Goal: Complete application form: Complete application form

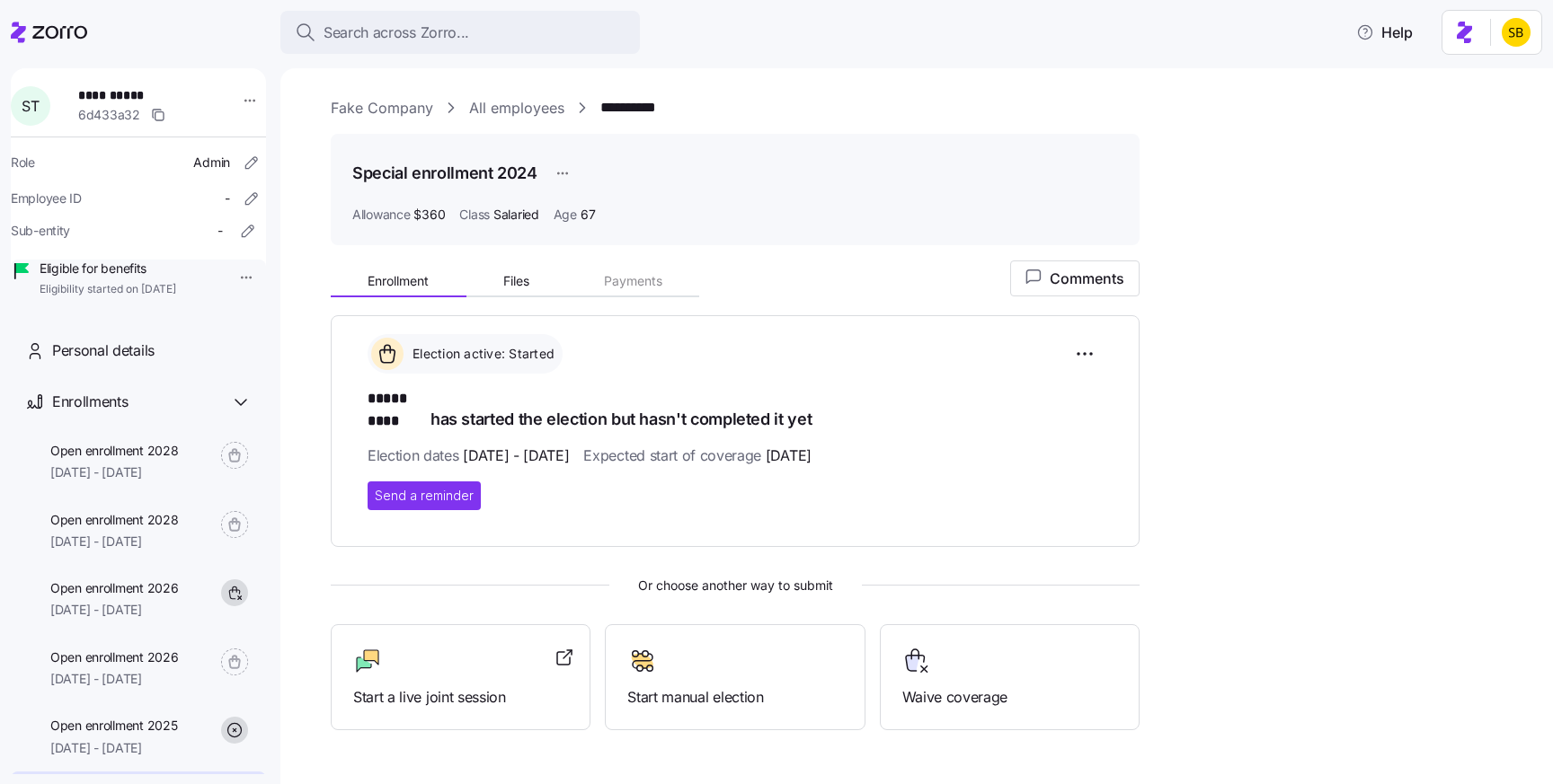
scroll to position [77, 0]
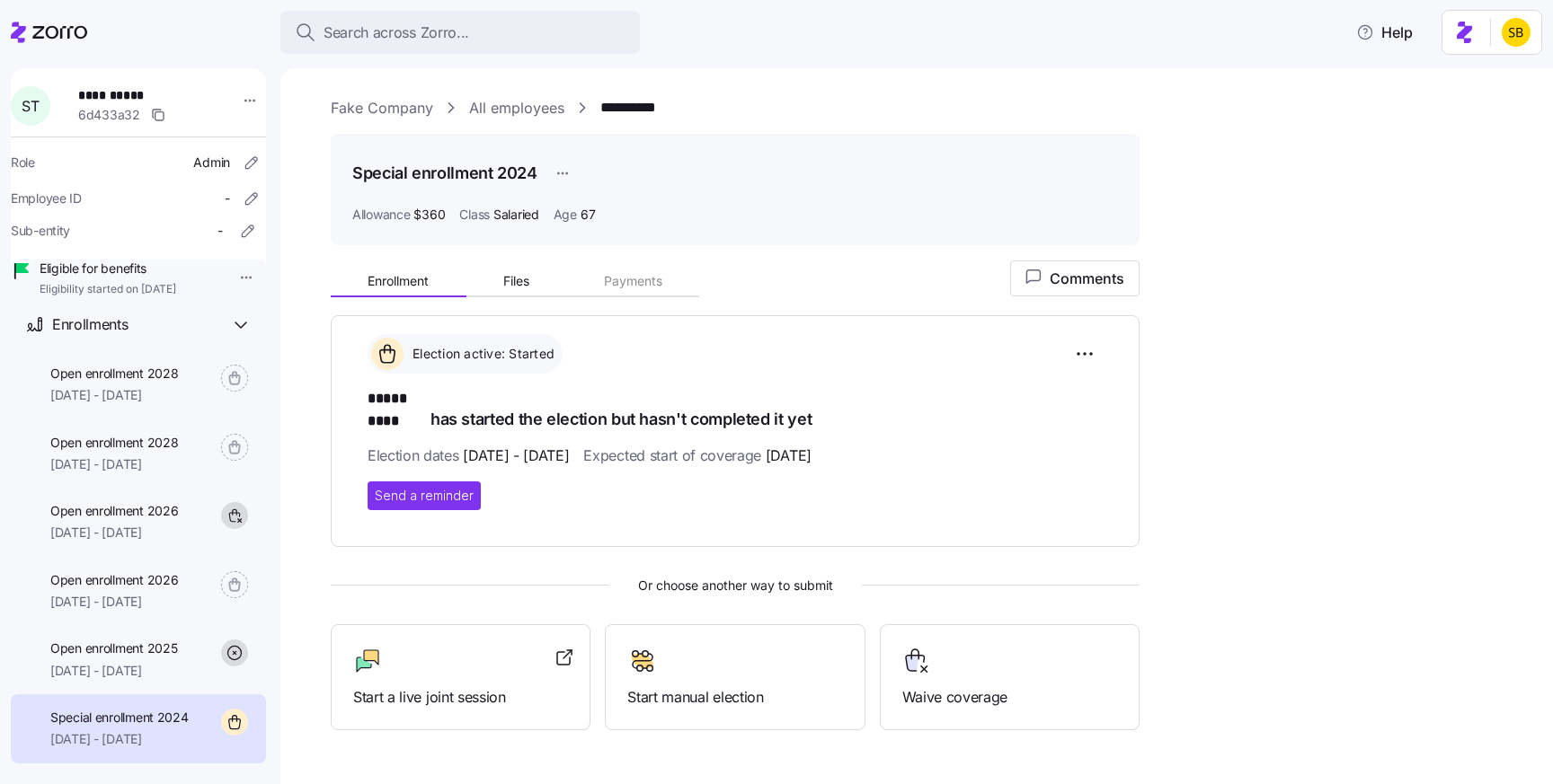
click at [405, 102] on link "Fake Company" at bounding box center [382, 108] width 102 height 23
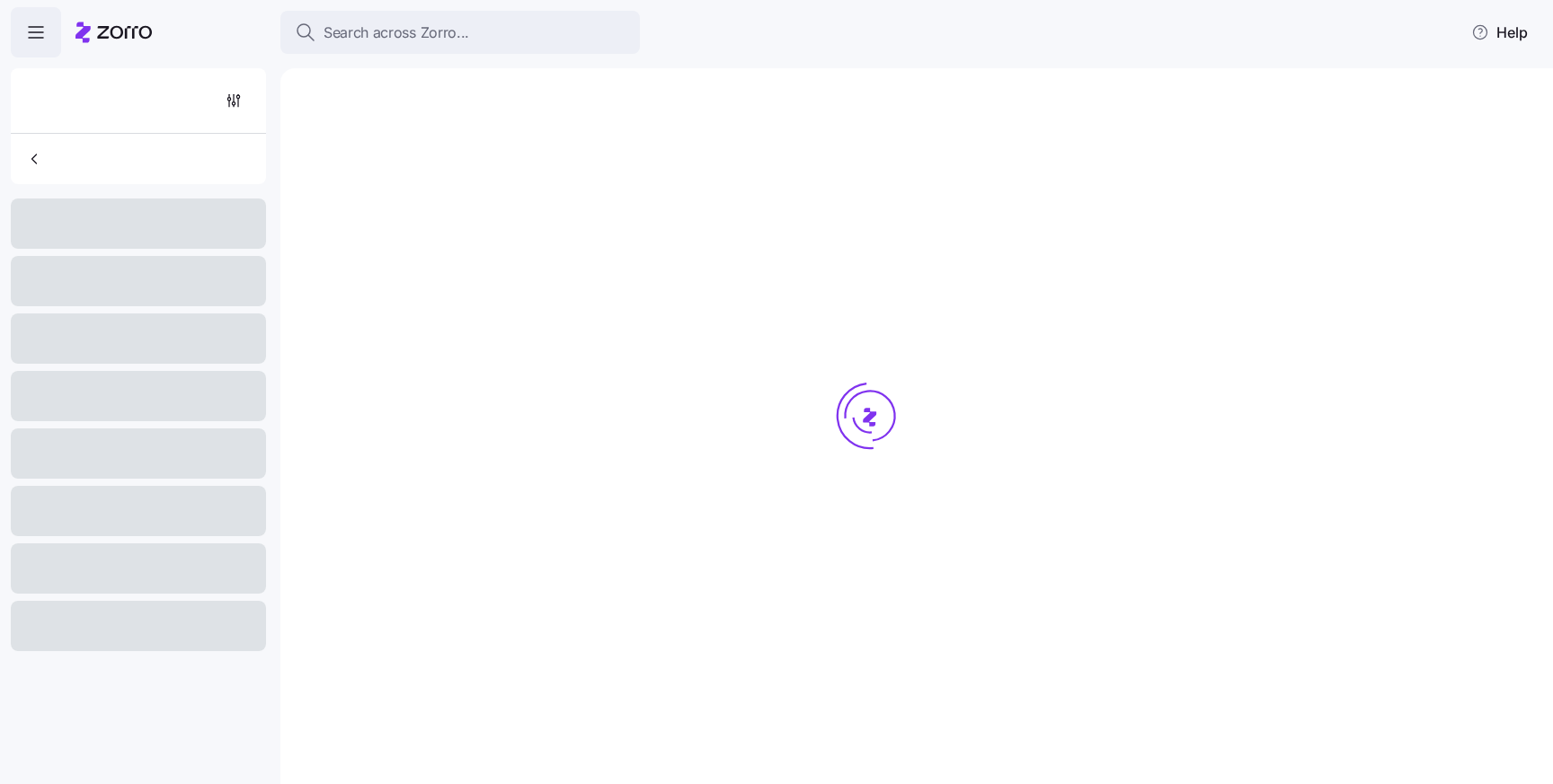
click at [40, 40] on icon "button" at bounding box center [37, 33] width 22 height 22
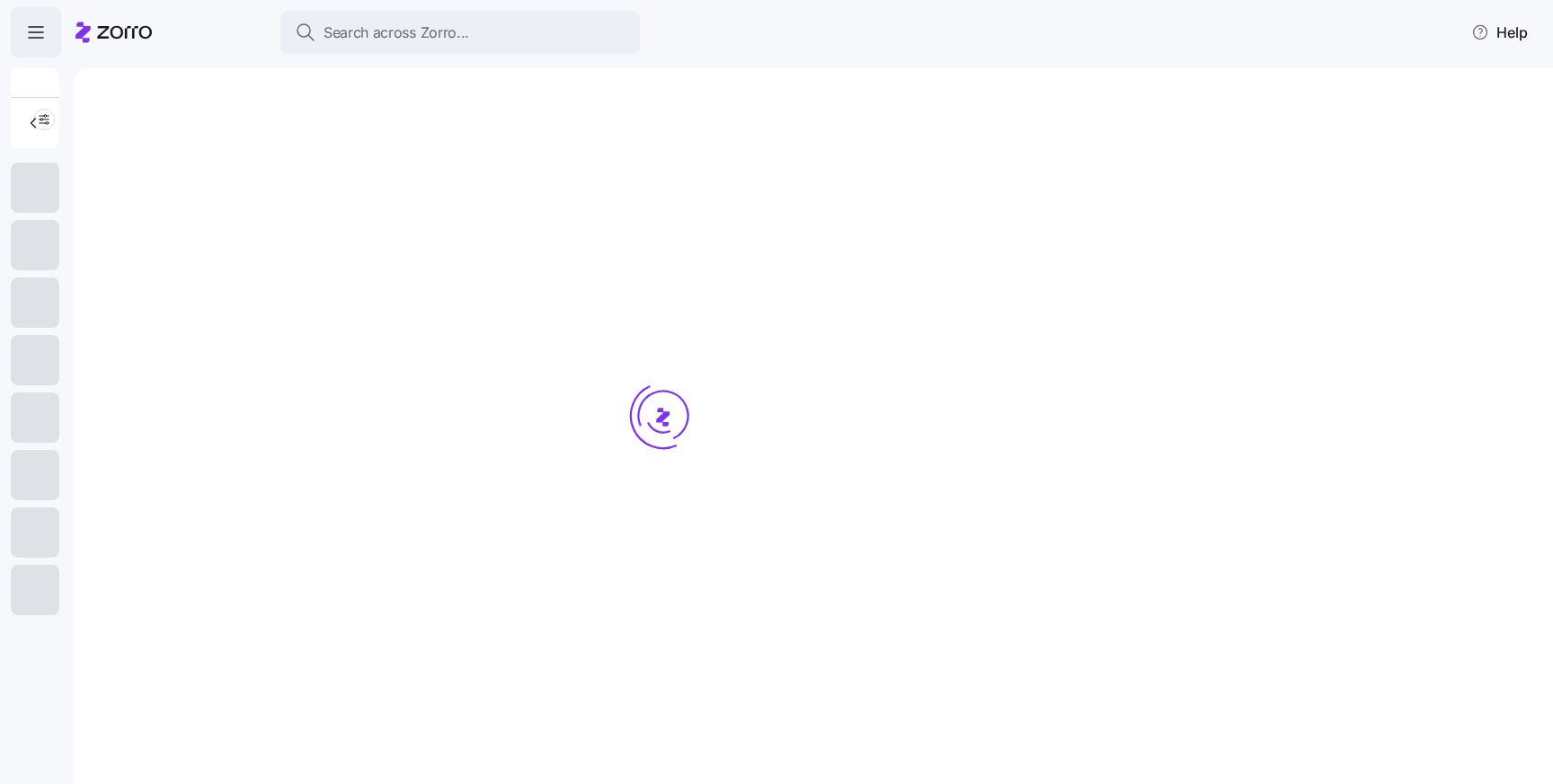
click at [40, 40] on icon "button" at bounding box center [37, 33] width 22 height 22
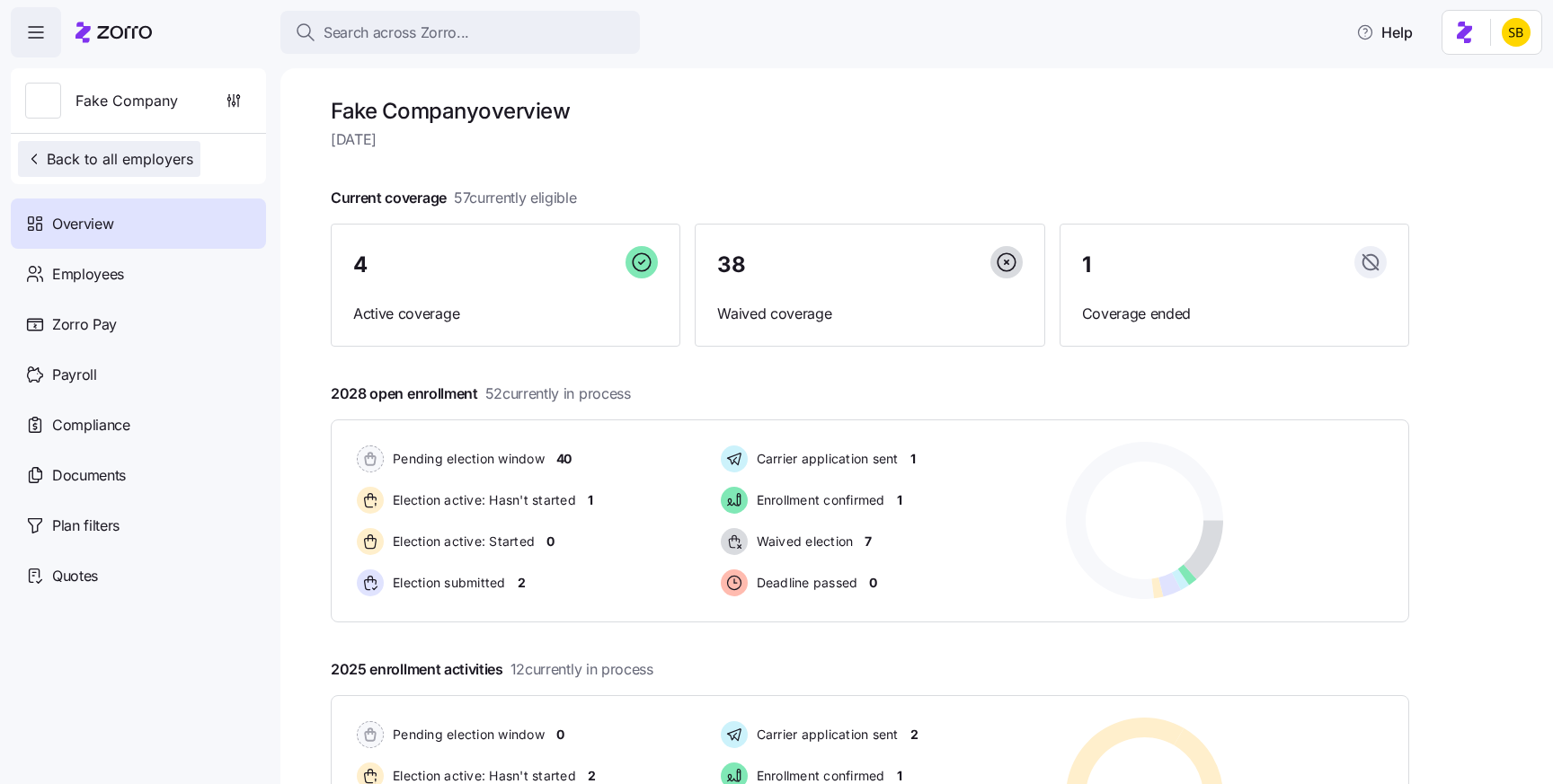
click at [69, 159] on span "Back to all employers" at bounding box center [110, 159] width 168 height 22
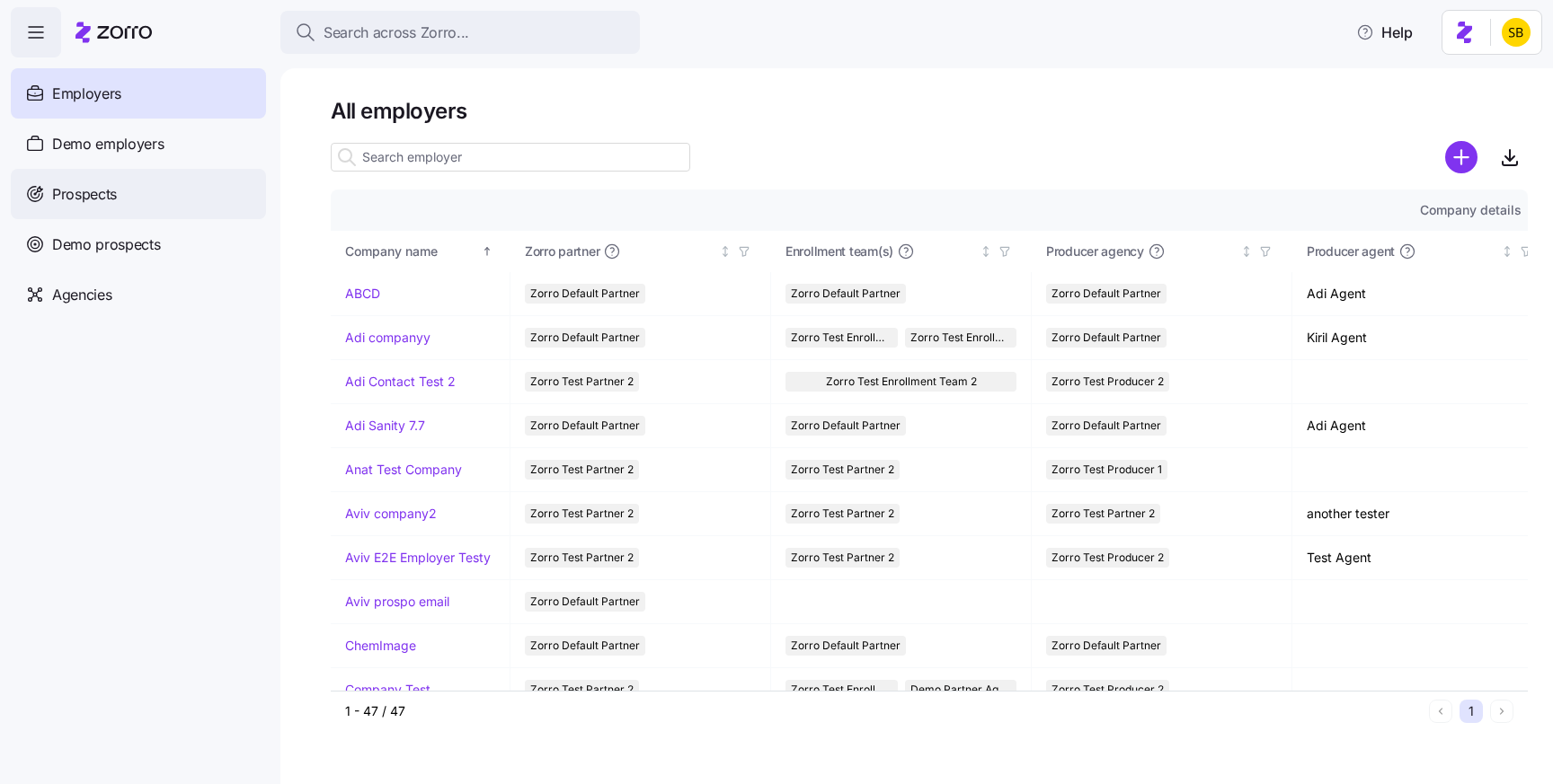
click at [102, 199] on span "Prospects" at bounding box center [84, 194] width 65 height 23
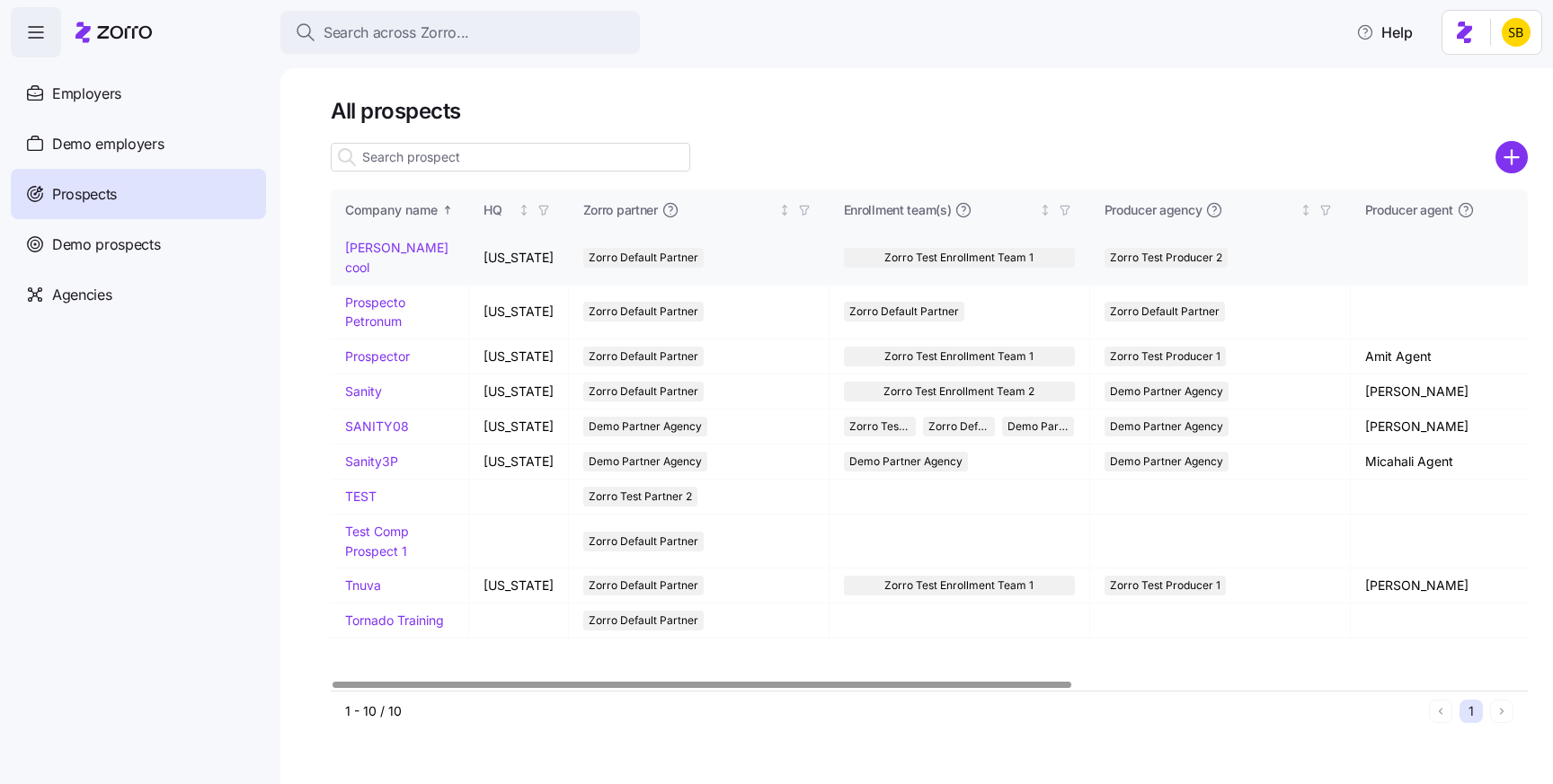
click at [406, 252] on link "[PERSON_NAME] cool" at bounding box center [396, 257] width 103 height 35
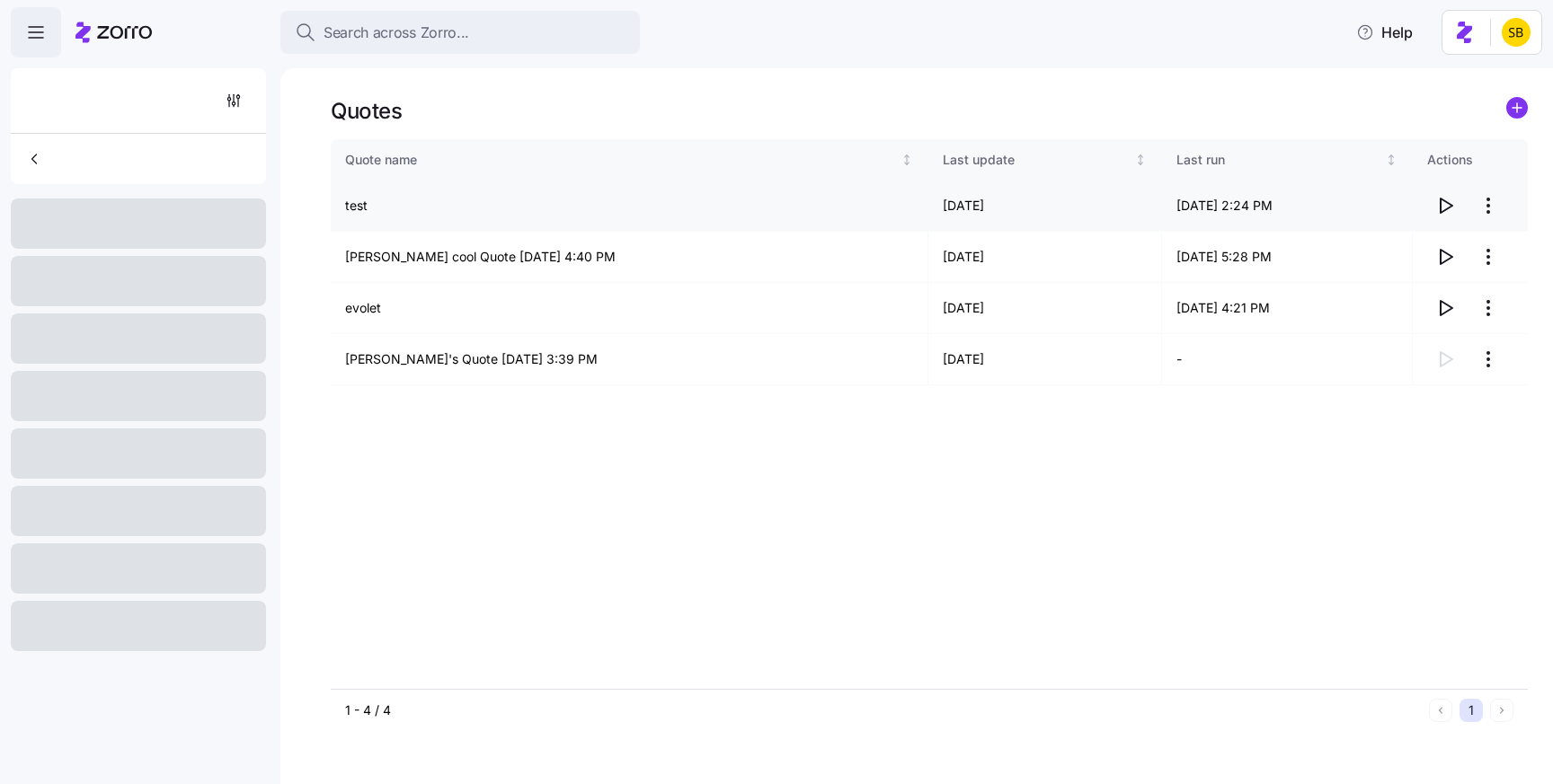
click at [1438, 201] on icon "button" at bounding box center [1446, 206] width 22 height 22
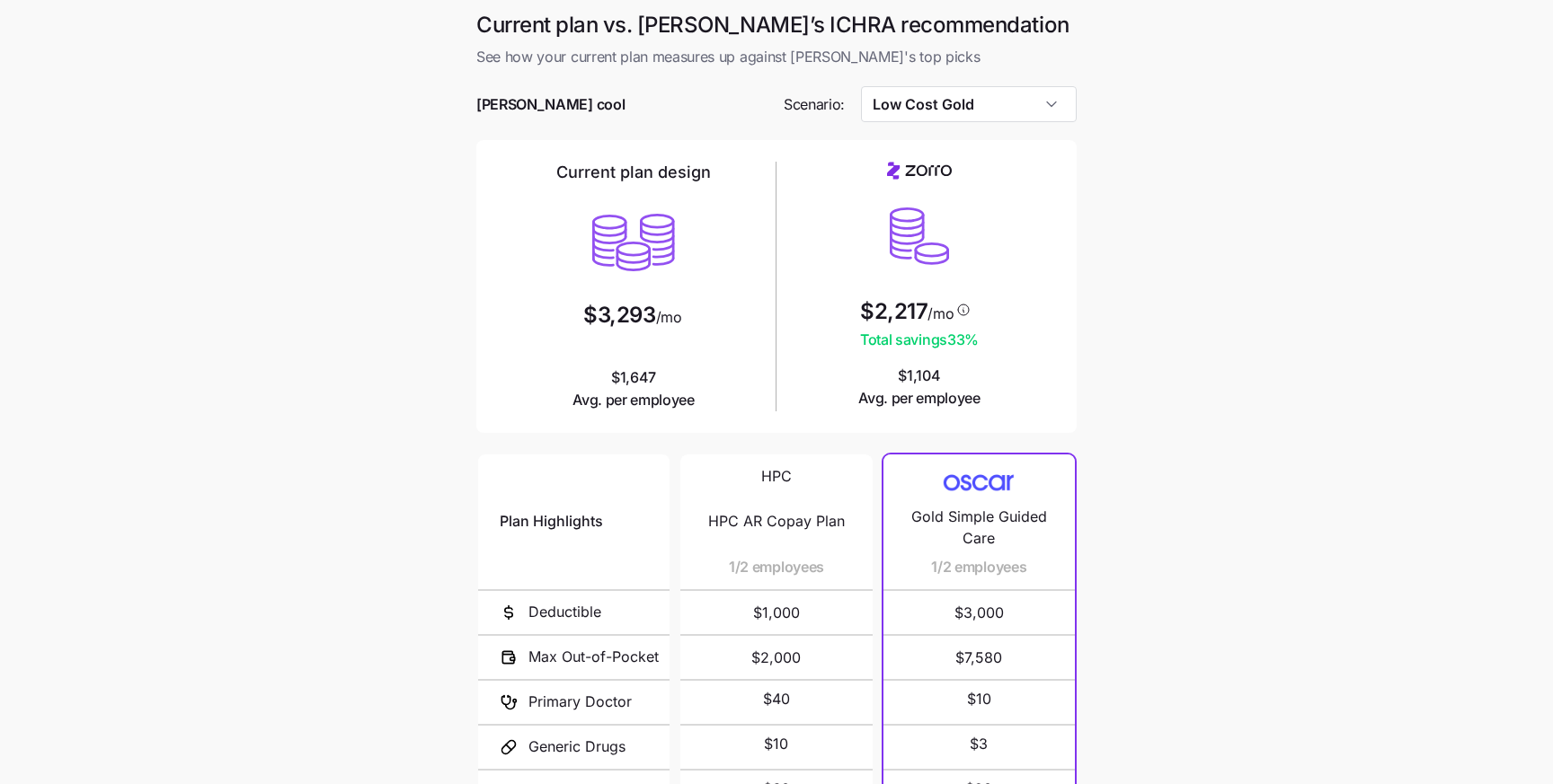
scroll to position [196, 0]
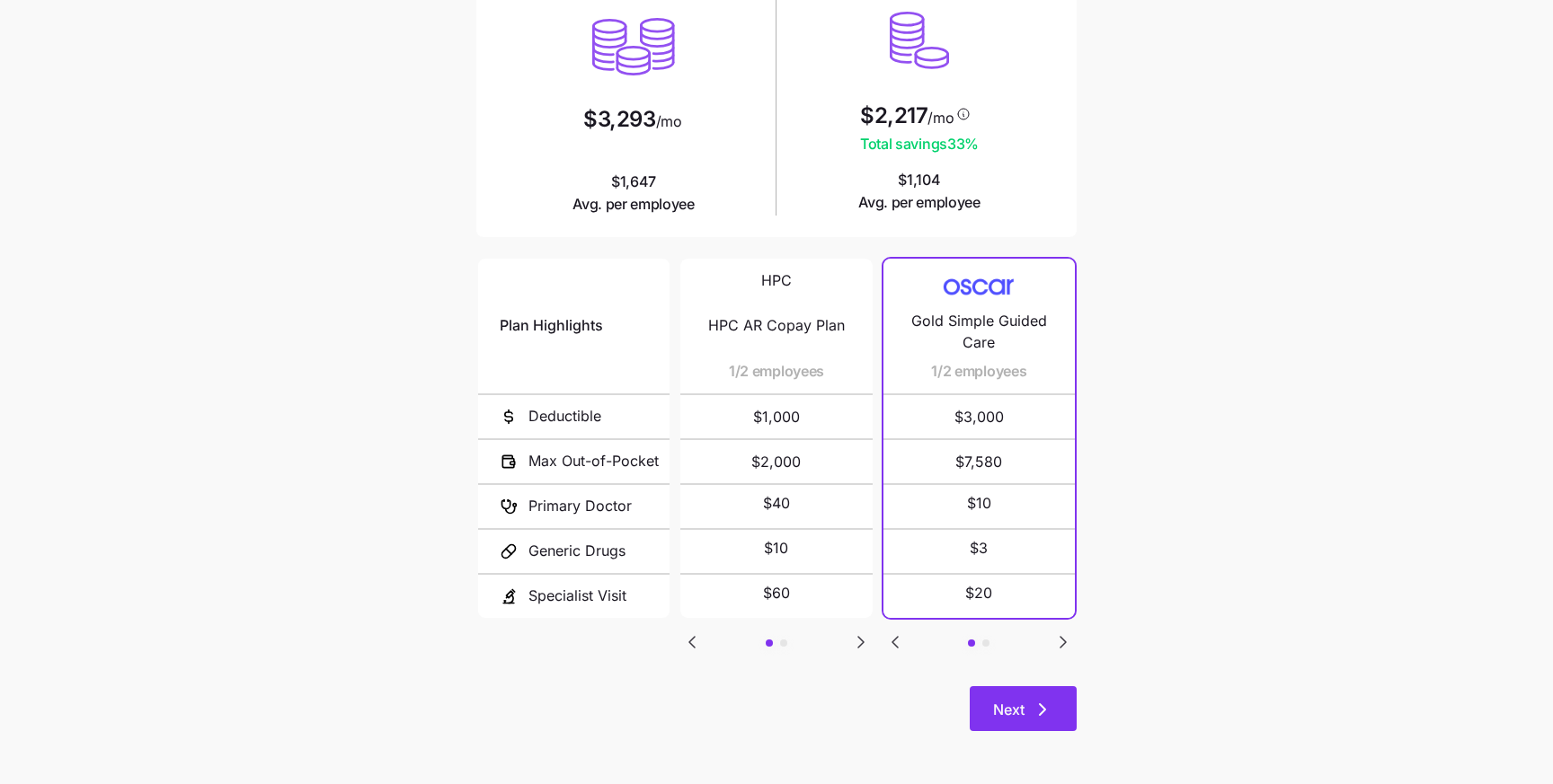
click at [1053, 703] on button "Next" at bounding box center [1023, 708] width 107 height 45
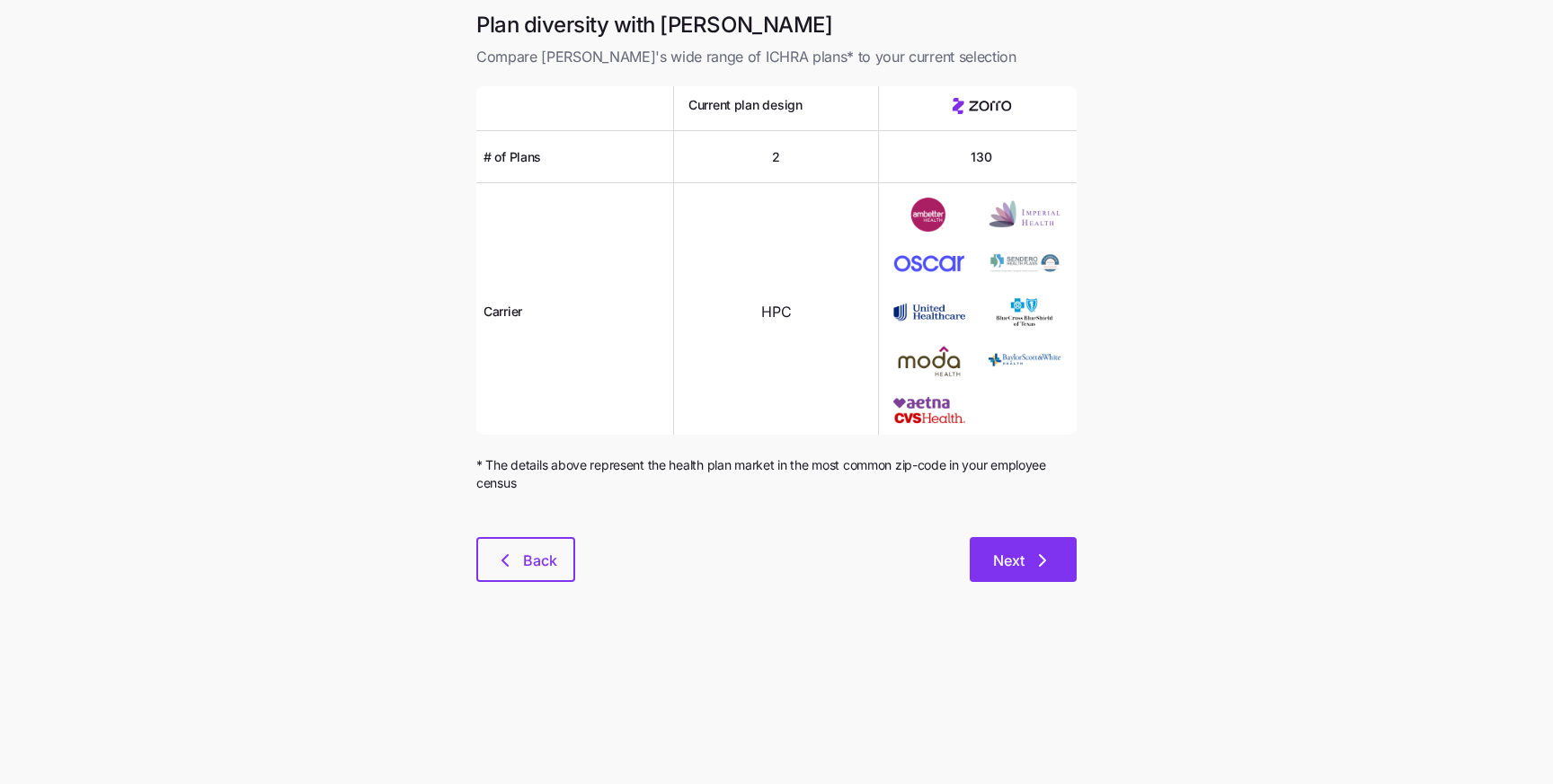
click at [1039, 573] on button "Next" at bounding box center [1023, 559] width 107 height 45
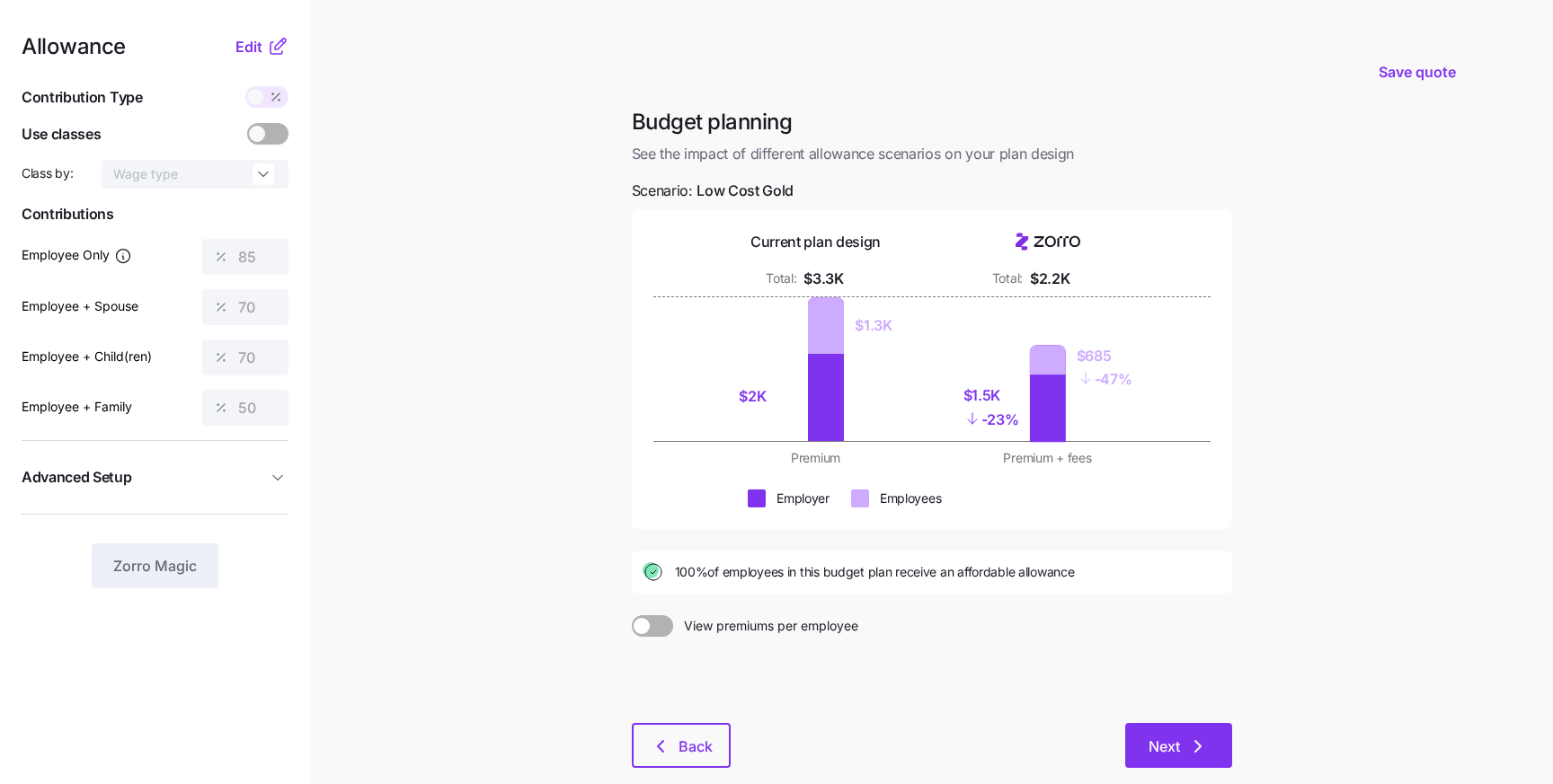
click at [1208, 765] on button "Next" at bounding box center [1179, 746] width 107 height 45
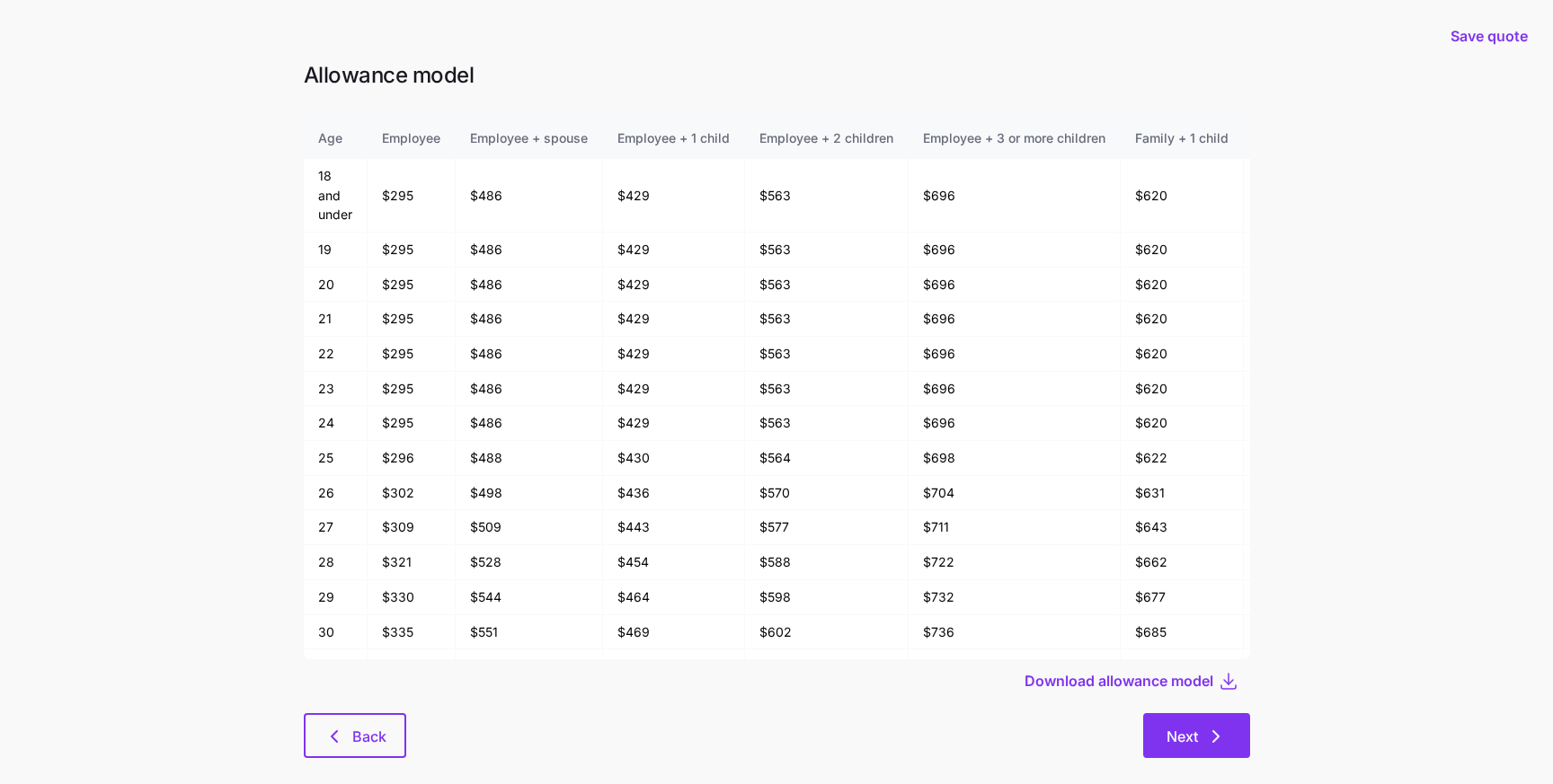
click at [1180, 745] on span "Next" at bounding box center [1182, 737] width 31 height 22
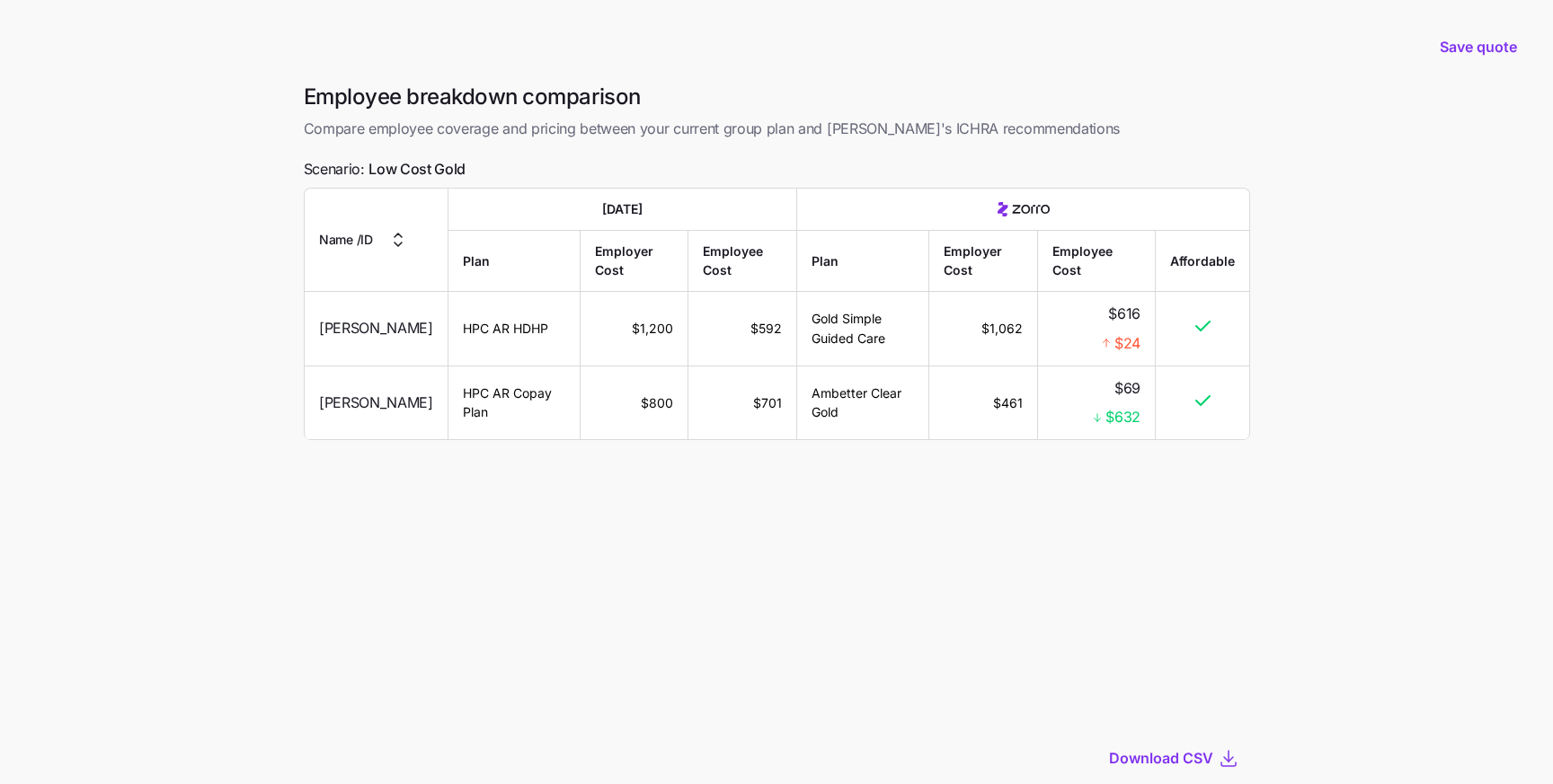
click at [394, 237] on icon "button" at bounding box center [397, 235] width 7 height 4
click at [386, 251] on icon "button" at bounding box center [397, 240] width 22 height 22
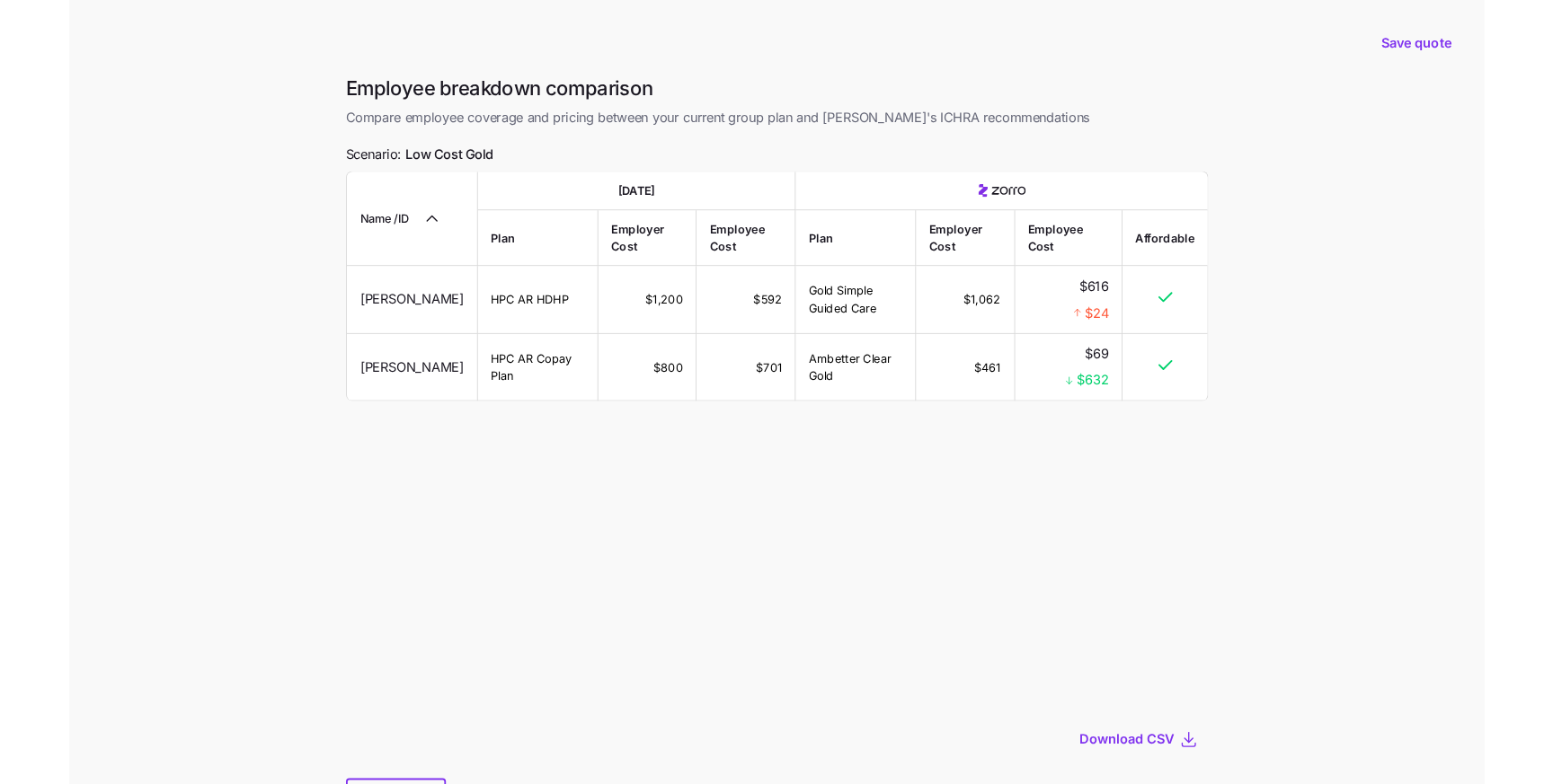
scroll to position [92, 0]
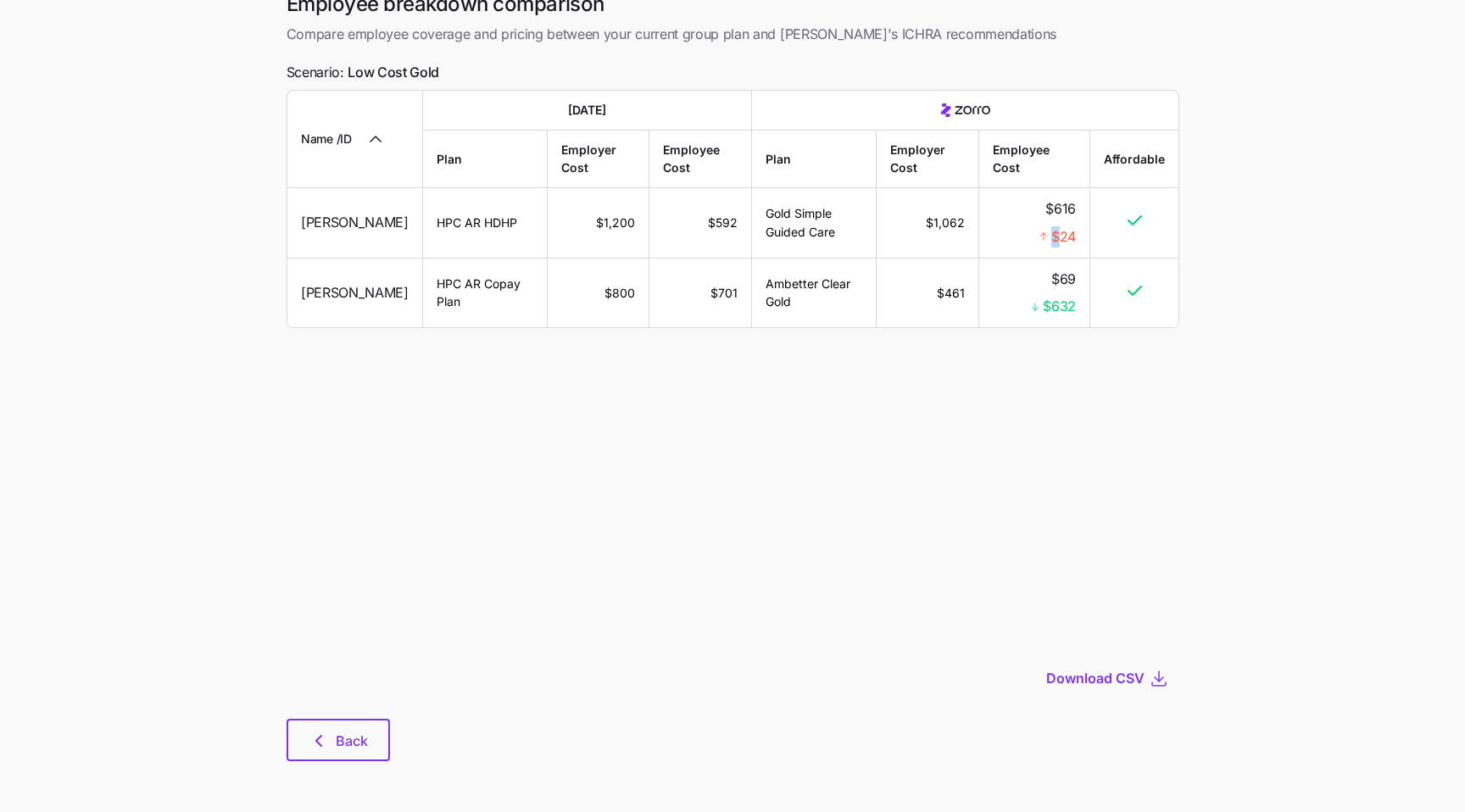
drag, startPoint x: 1058, startPoint y: 241, endPoint x: 1038, endPoint y: 228, distance: 23.9
click at [1003, 233] on div "$24" at bounding box center [1033, 236] width 83 height 22
click at [1038, 228] on div "$24" at bounding box center [1033, 236] width 83 height 22
drag, startPoint x: 1037, startPoint y: 236, endPoint x: 1077, endPoint y: 230, distance: 40.4
click at [1077, 230] on td "$616 $24" at bounding box center [1033, 223] width 111 height 71
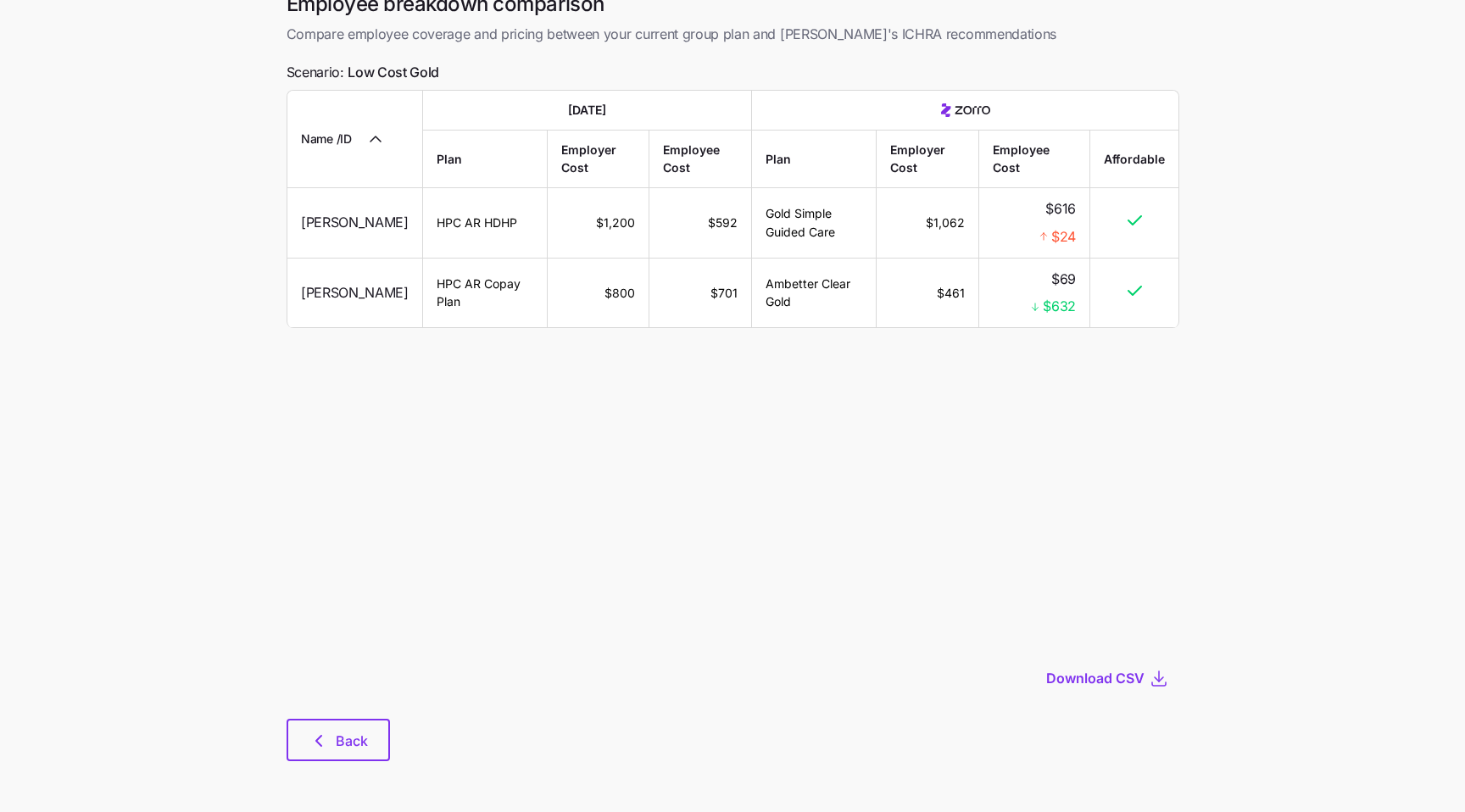
click at [1135, 228] on icon at bounding box center [1134, 221] width 21 height 21
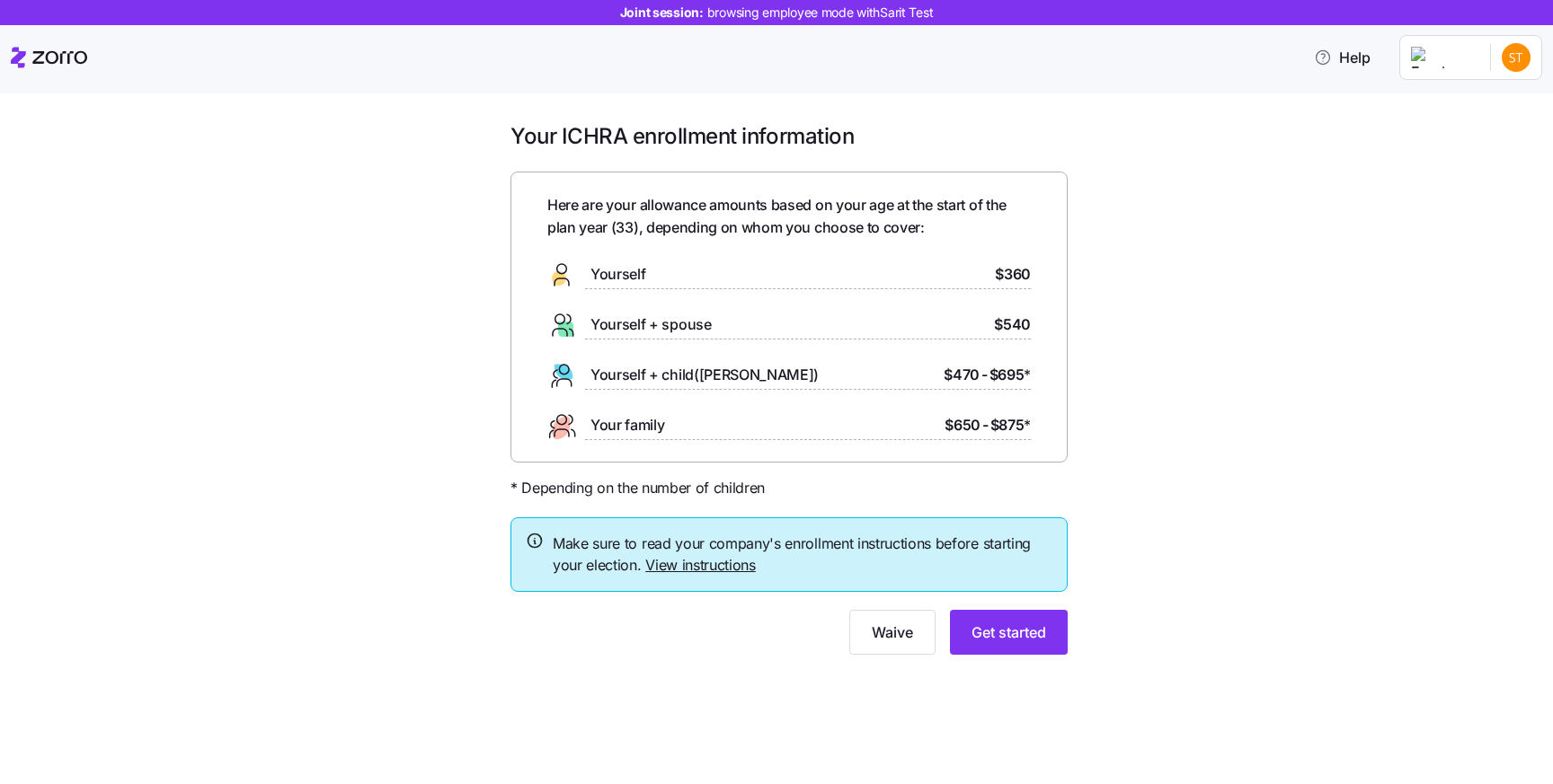
click at [1053, 614] on button "Get started" at bounding box center [1008, 632] width 118 height 45
click at [1102, 629] on div "Your ICHRA enrollment information Here are your allowance amounts based on your…" at bounding box center [789, 400] width 1478 height 554
click at [1030, 628] on span "Get started" at bounding box center [1009, 633] width 75 height 22
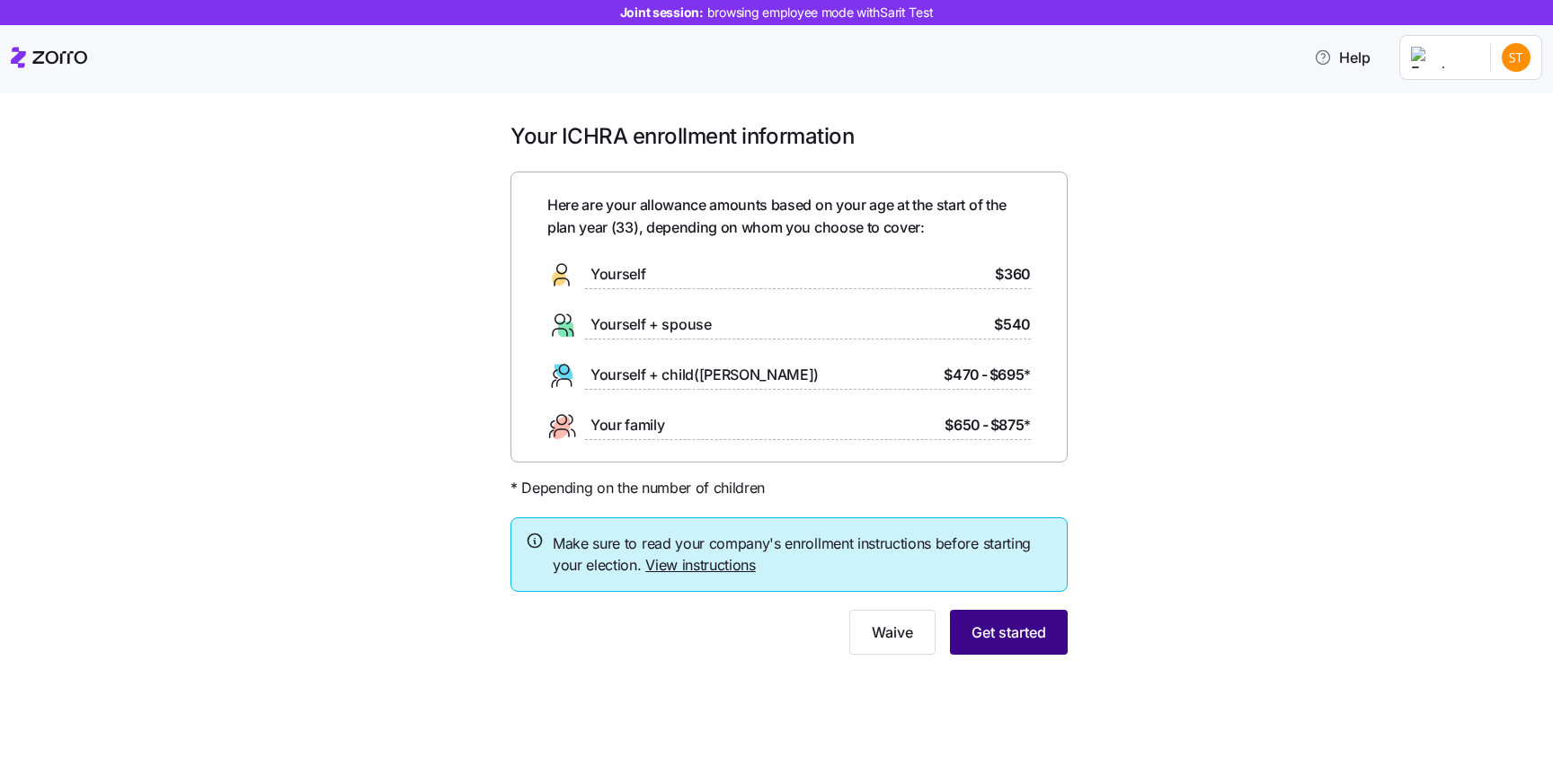
click at [1030, 628] on span "Get started" at bounding box center [1009, 633] width 75 height 22
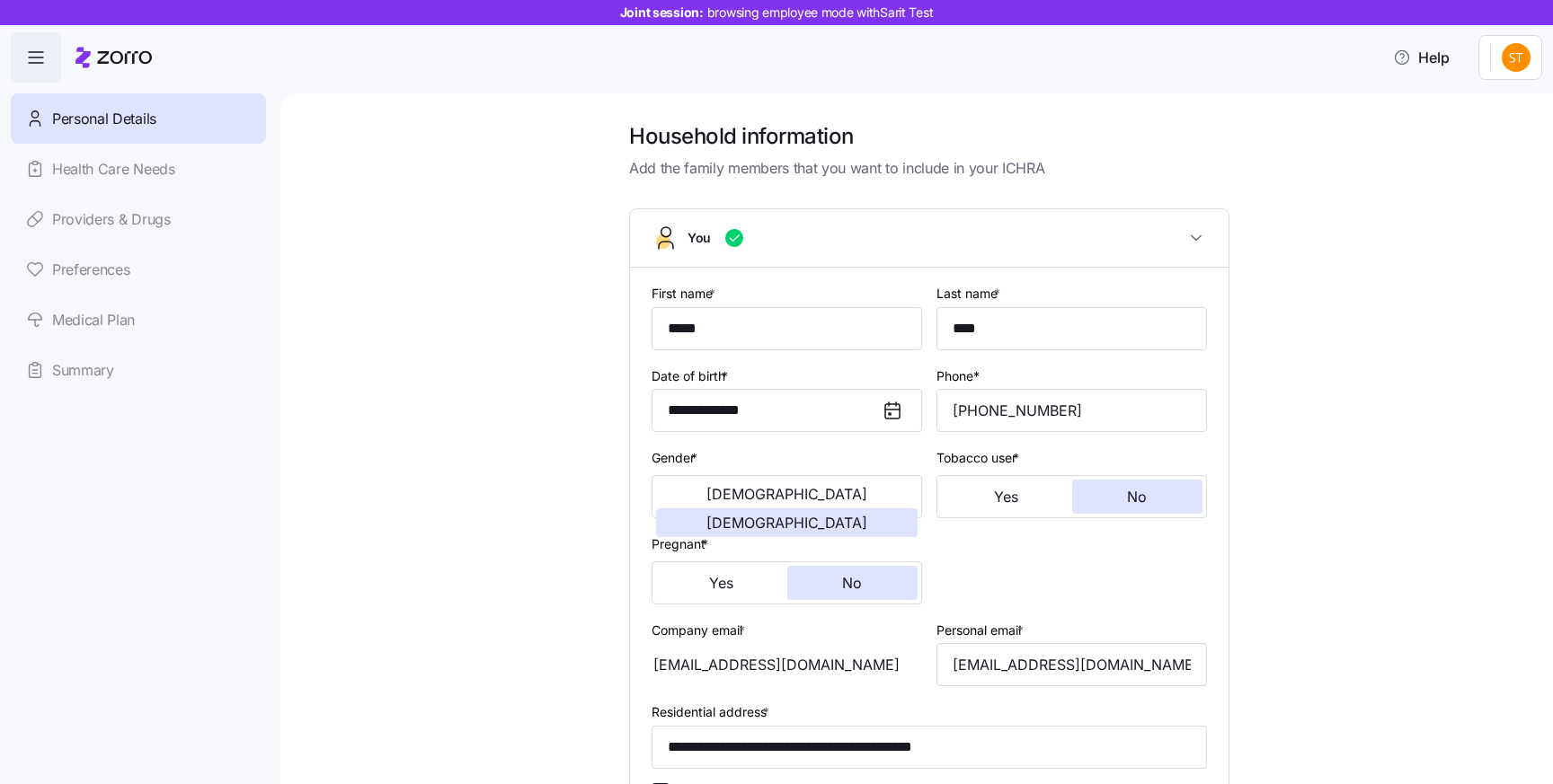
click at [64, 370] on link "Summary" at bounding box center [138, 370] width 255 height 50
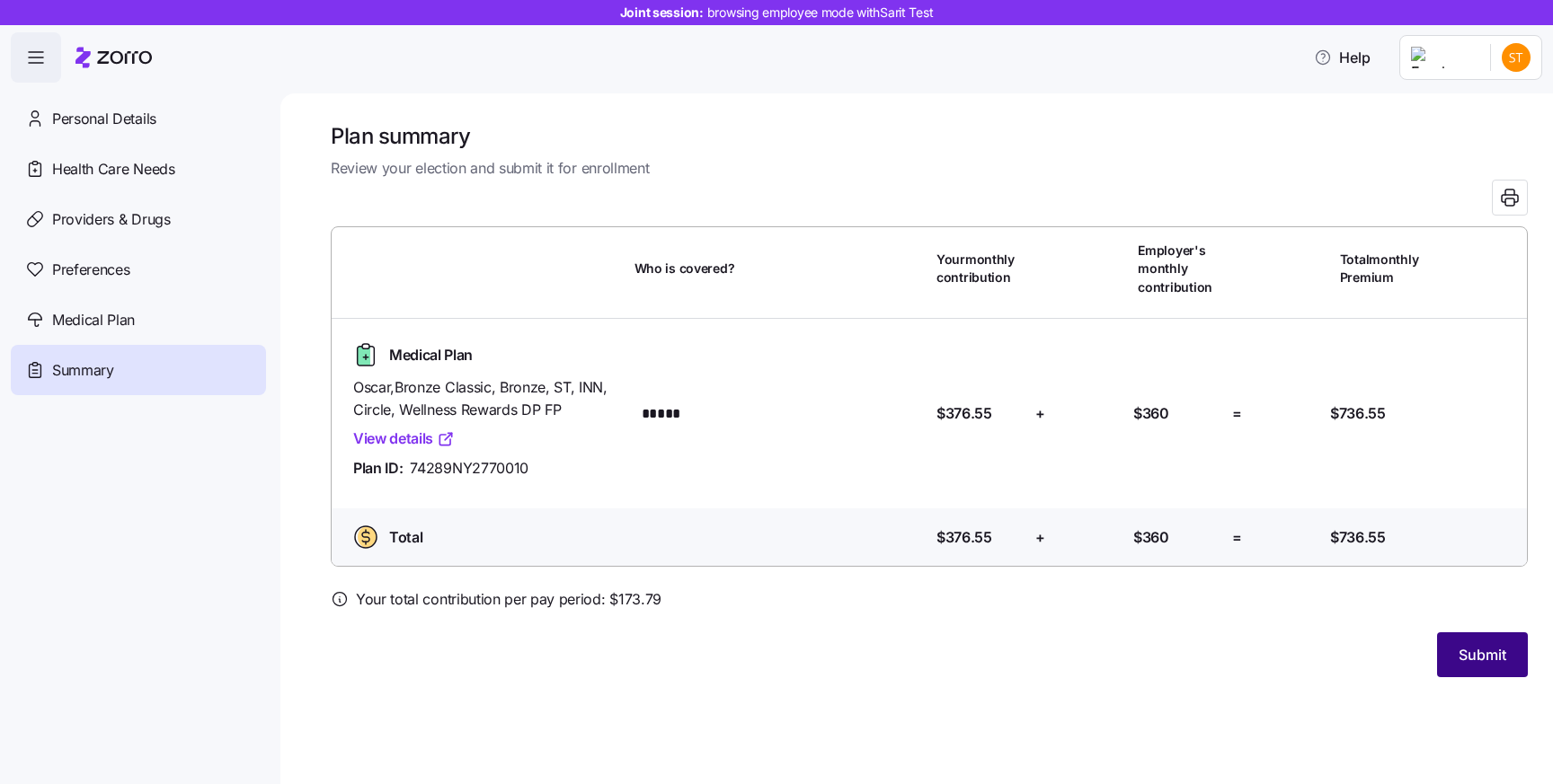
click at [1472, 643] on button "Submit" at bounding box center [1483, 654] width 91 height 45
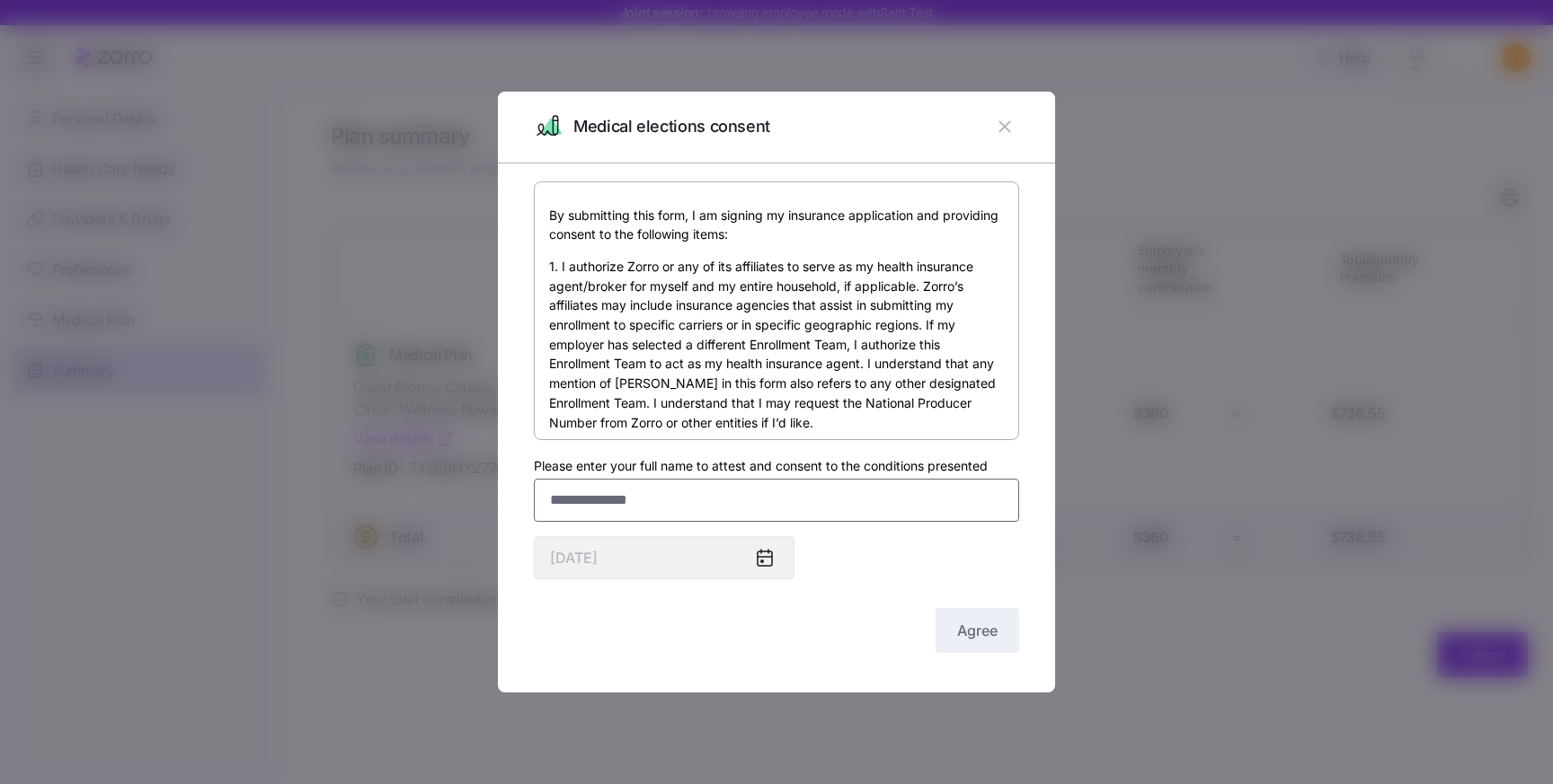
click at [647, 503] on input "Please enter your full name to attest and consent to the conditions presented" at bounding box center [776, 500] width 485 height 43
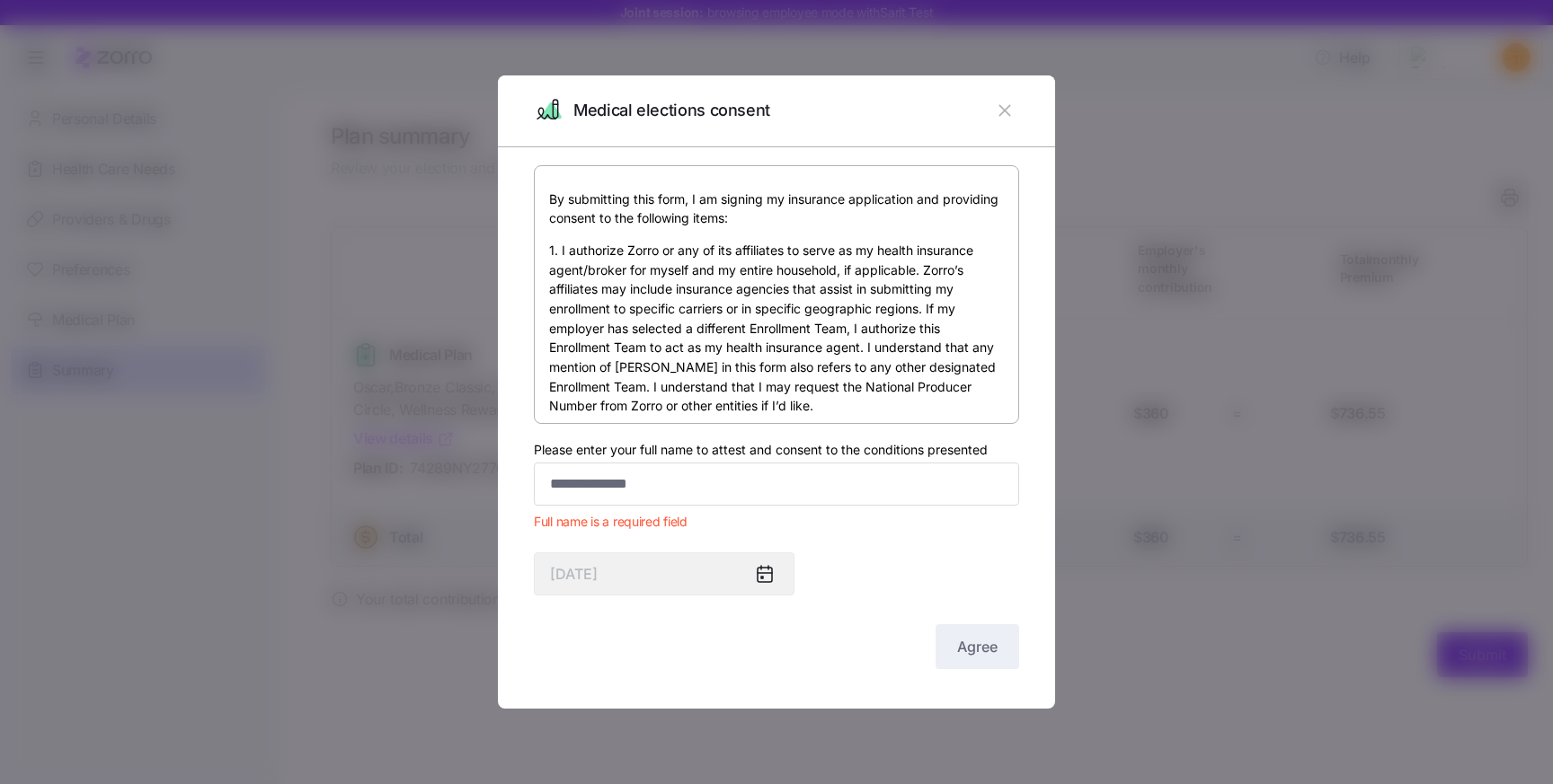
click at [1005, 113] on icon "button" at bounding box center [1005, 111] width 20 height 20
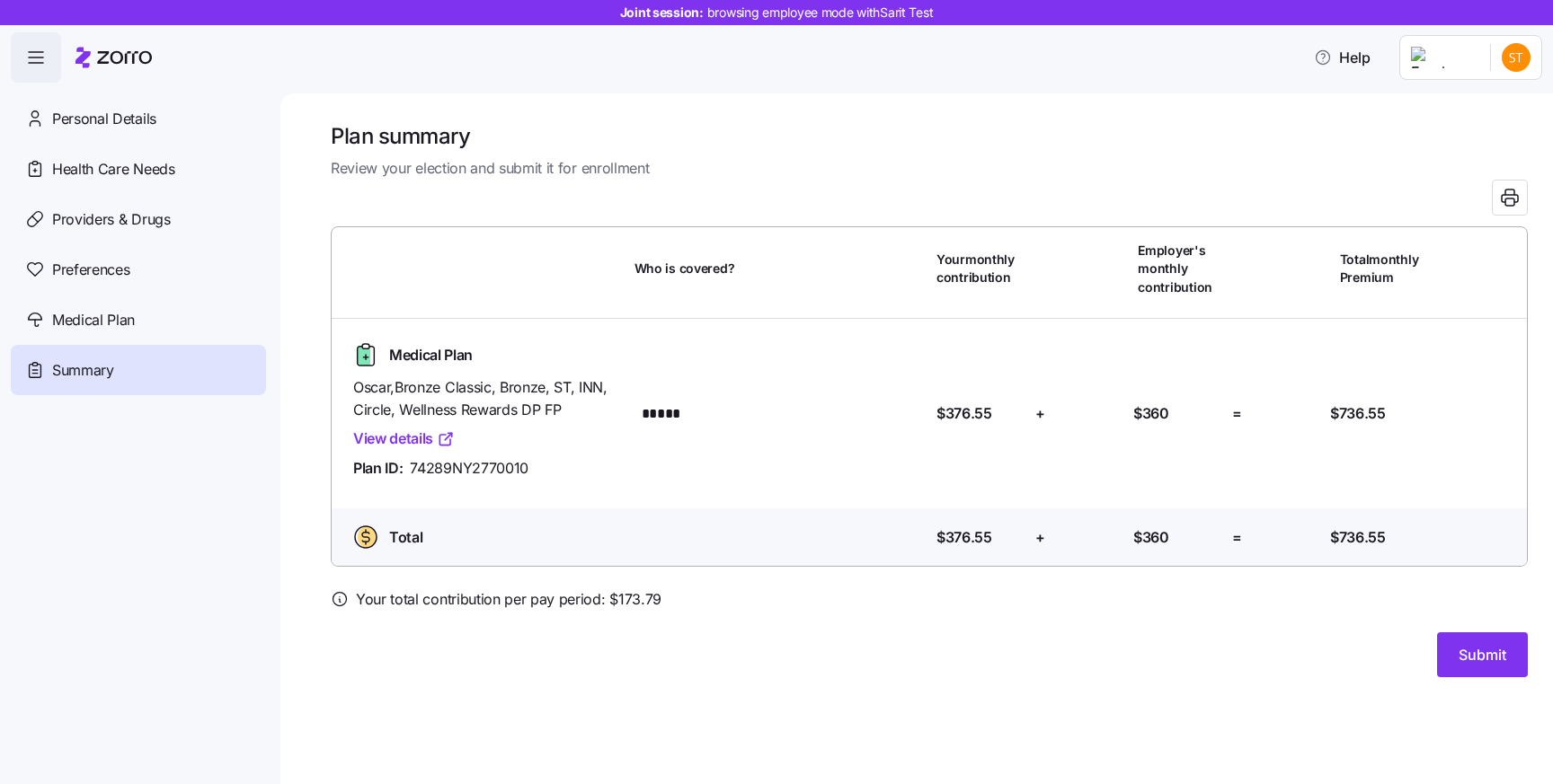
click at [1005, 113] on div "Plan summary Review your election and submit it for enrollment Who is covered? …" at bounding box center [916, 438] width 1273 height 691
